Goal: Find specific page/section: Find specific page/section

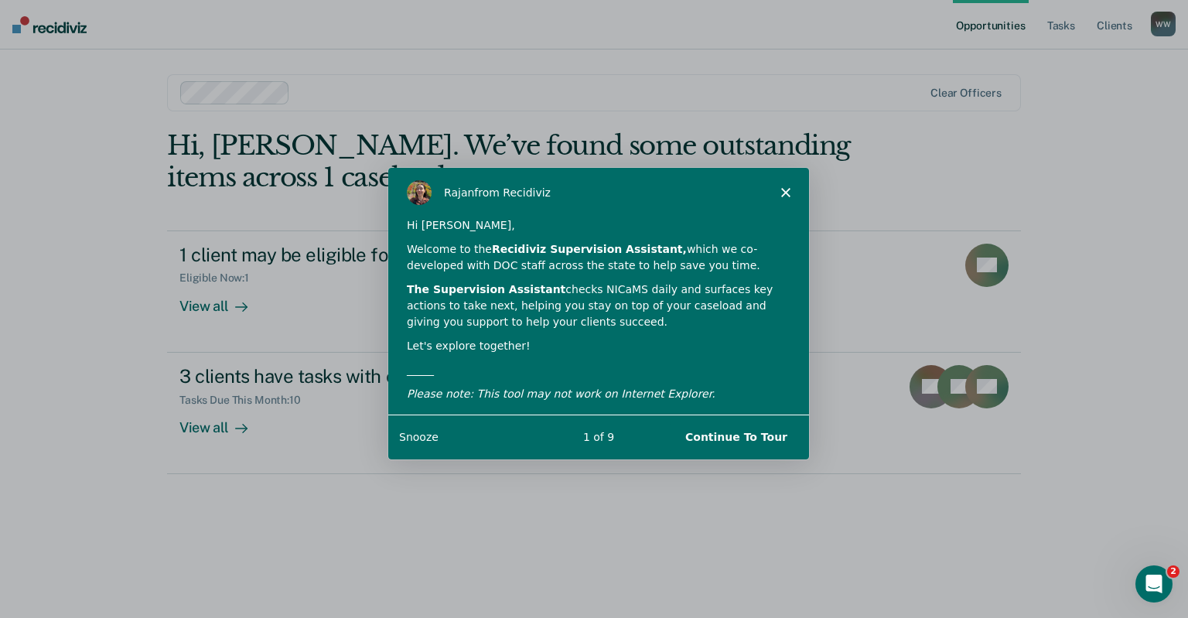
click at [785, 190] on polygon "Close" at bounding box center [784, 191] width 9 height 9
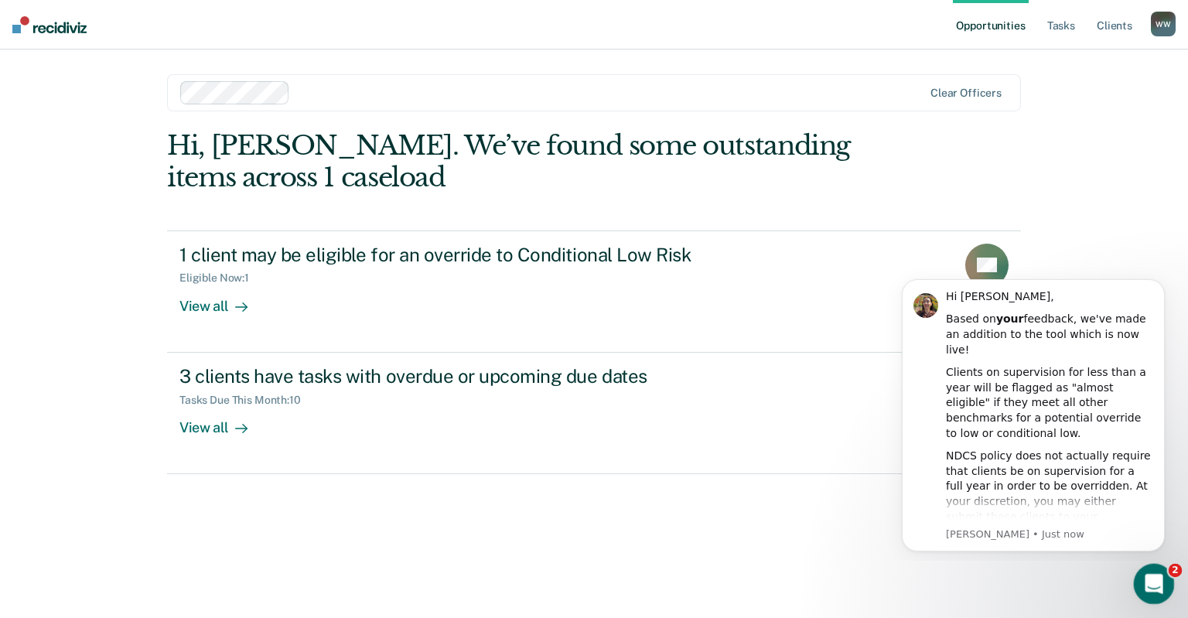
click at [1140, 578] on div "Open Intercom Messenger" at bounding box center [1151, 581] width 51 height 51
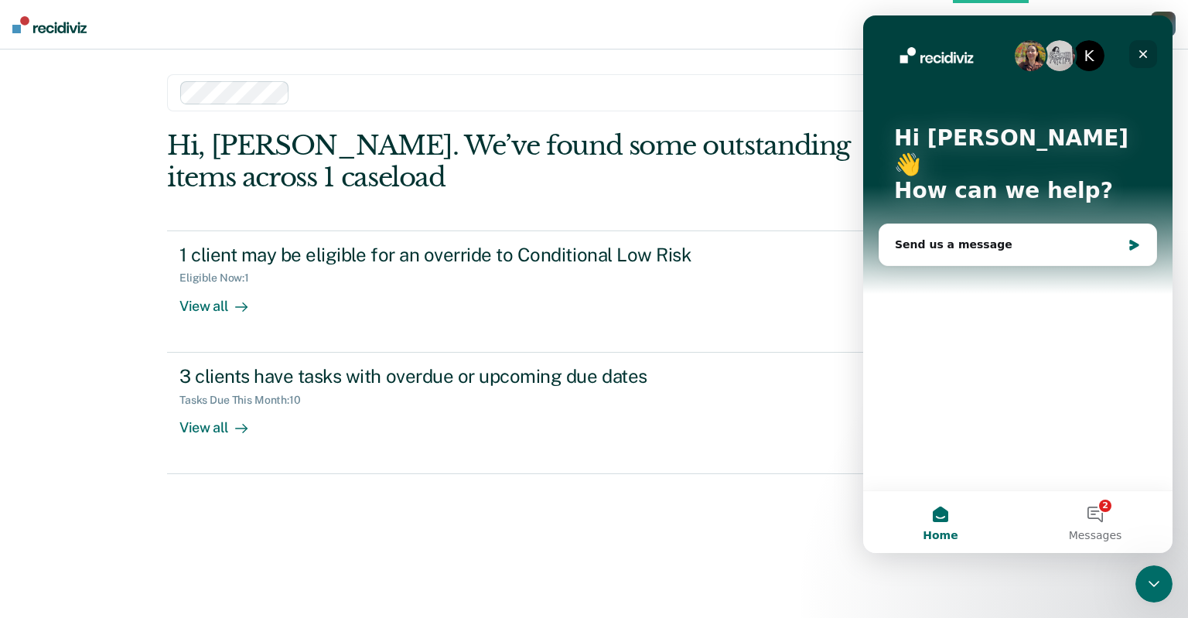
click at [1148, 46] on div "Close" at bounding box center [1143, 54] width 28 height 28
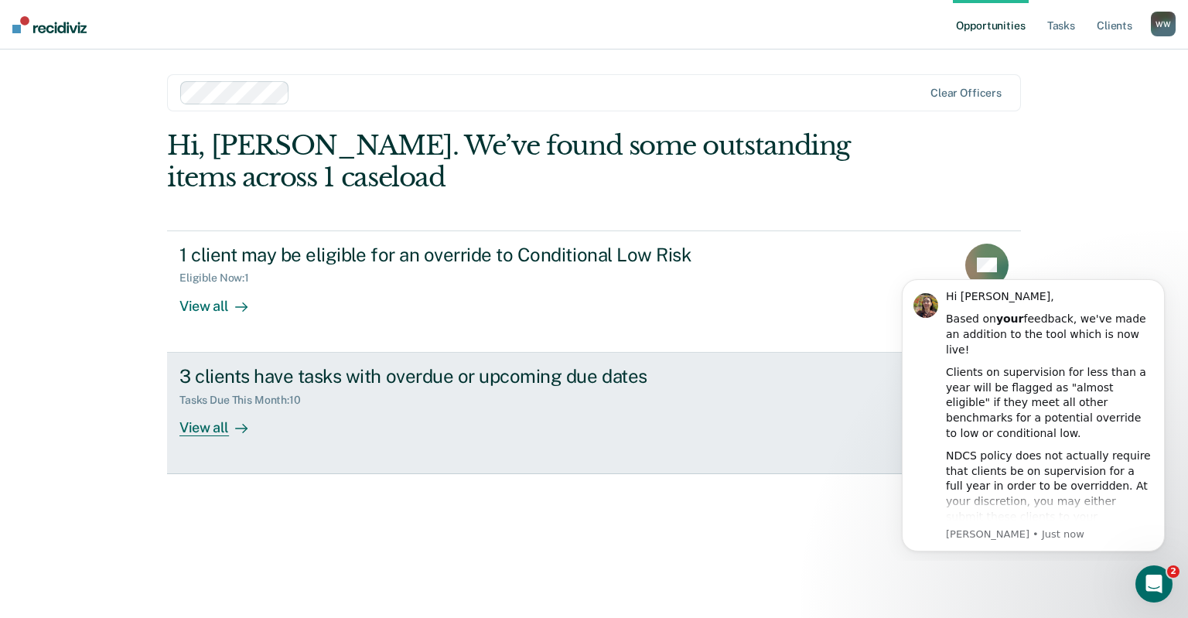
click at [213, 431] on div "View all" at bounding box center [222, 421] width 87 height 30
